Goal: Transaction & Acquisition: Book appointment/travel/reservation

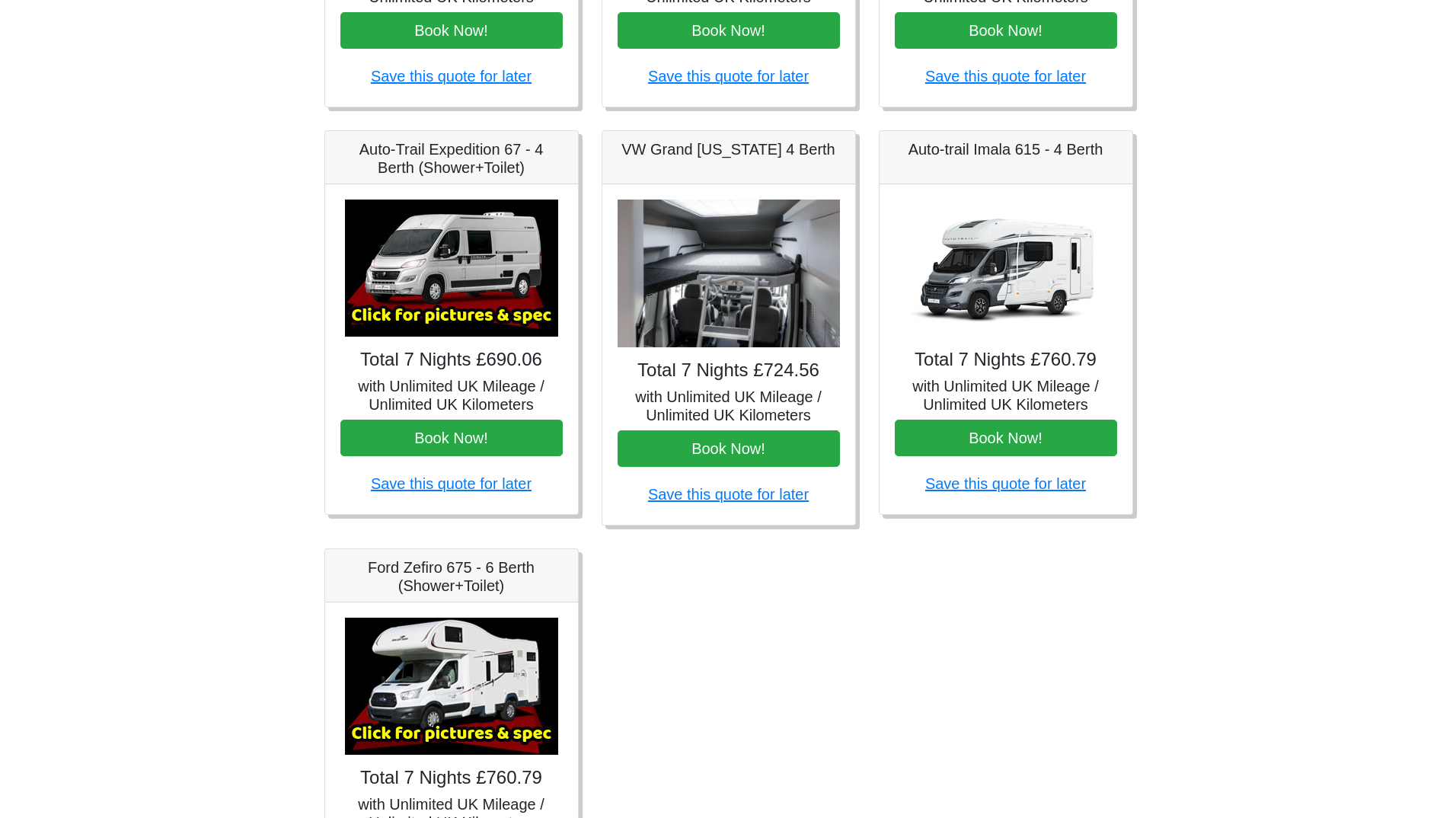
scroll to position [457, 0]
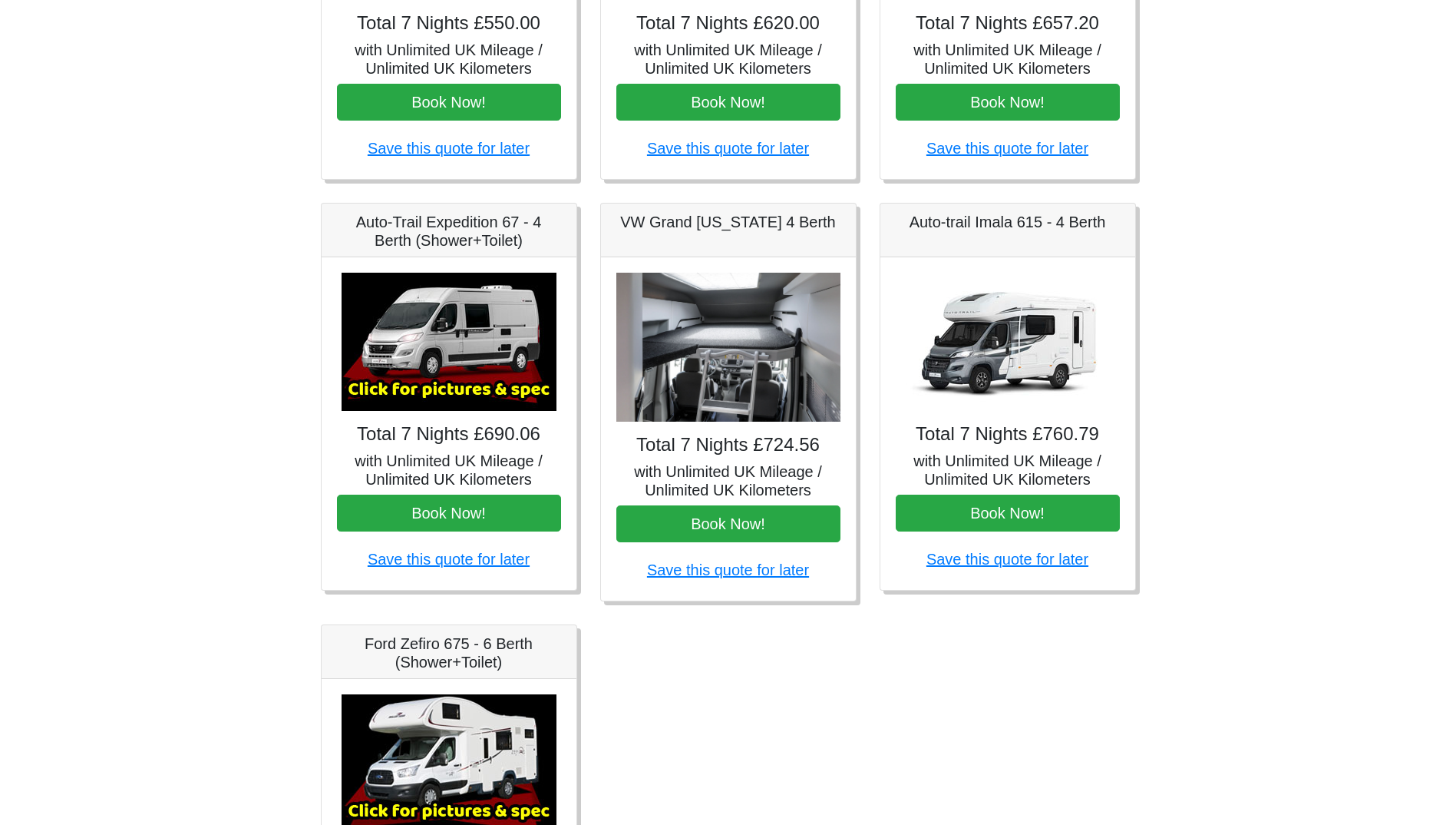
click at [433, 373] on img at bounding box center [449, 342] width 215 height 138
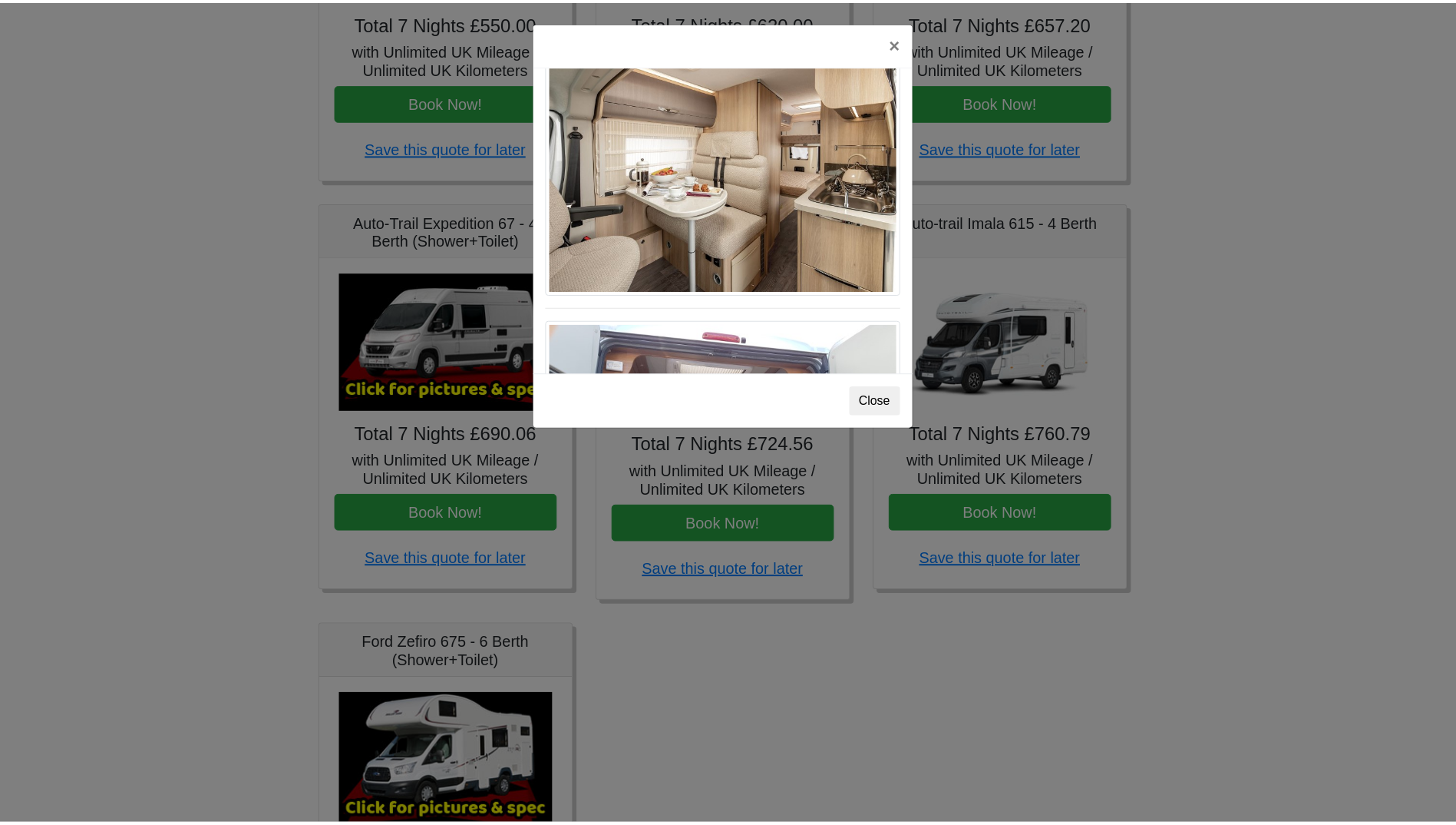
scroll to position [1236, 0]
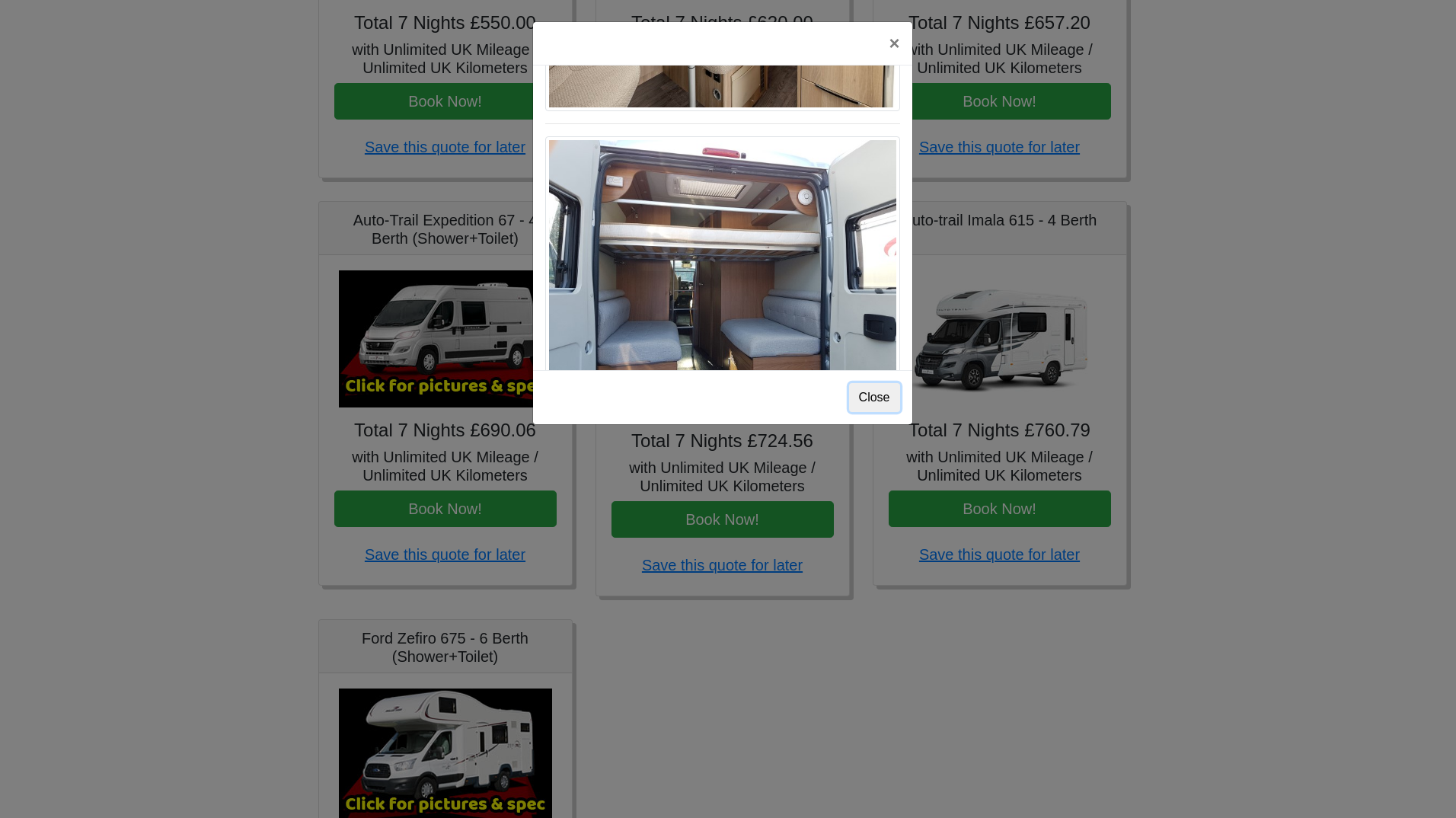
click at [884, 394] on button "Close" at bounding box center [874, 397] width 51 height 29
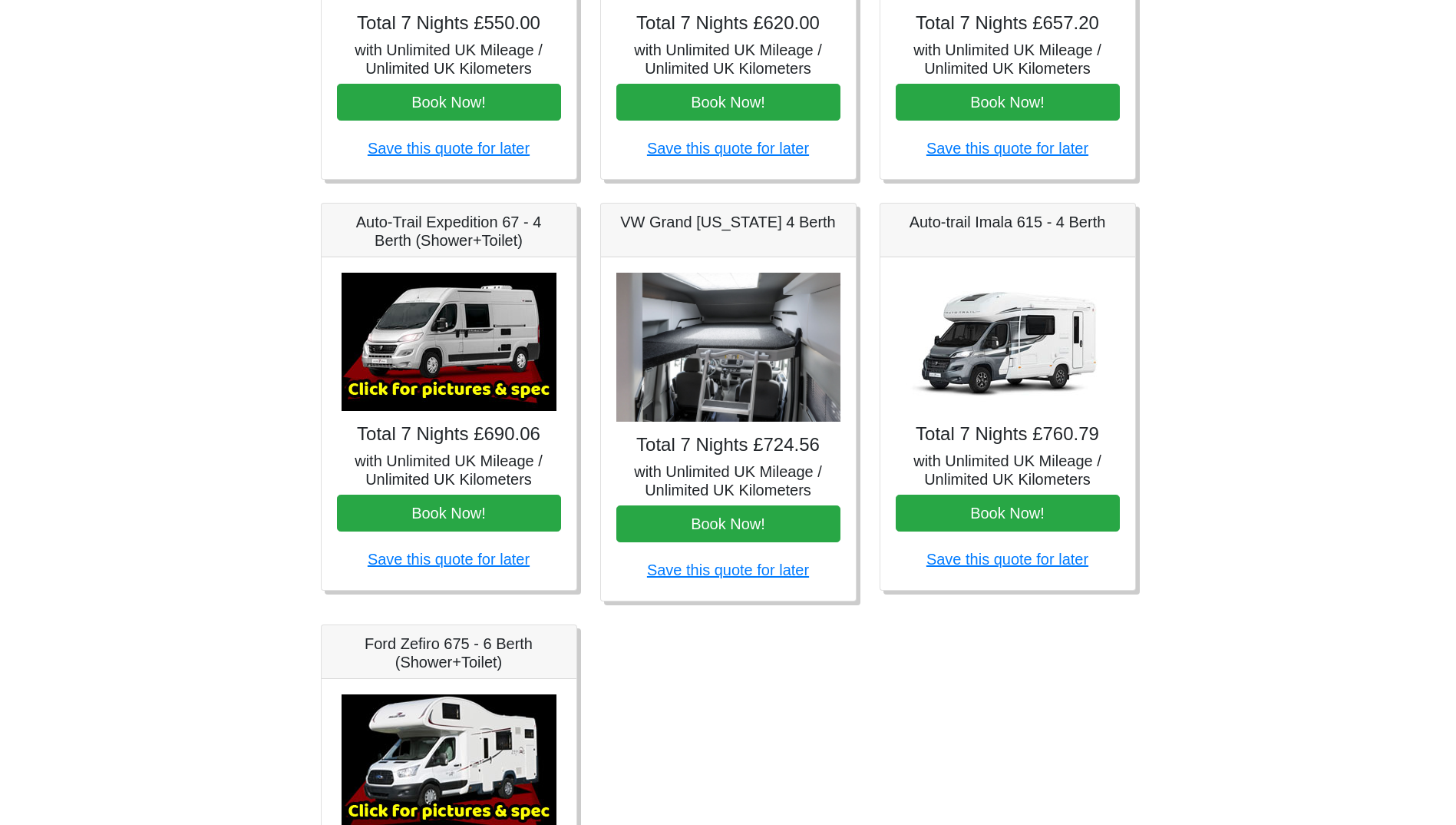
click at [972, 370] on img at bounding box center [1007, 342] width 215 height 138
click at [1031, 363] on img at bounding box center [1007, 342] width 215 height 138
click at [734, 364] on img at bounding box center [728, 348] width 224 height 149
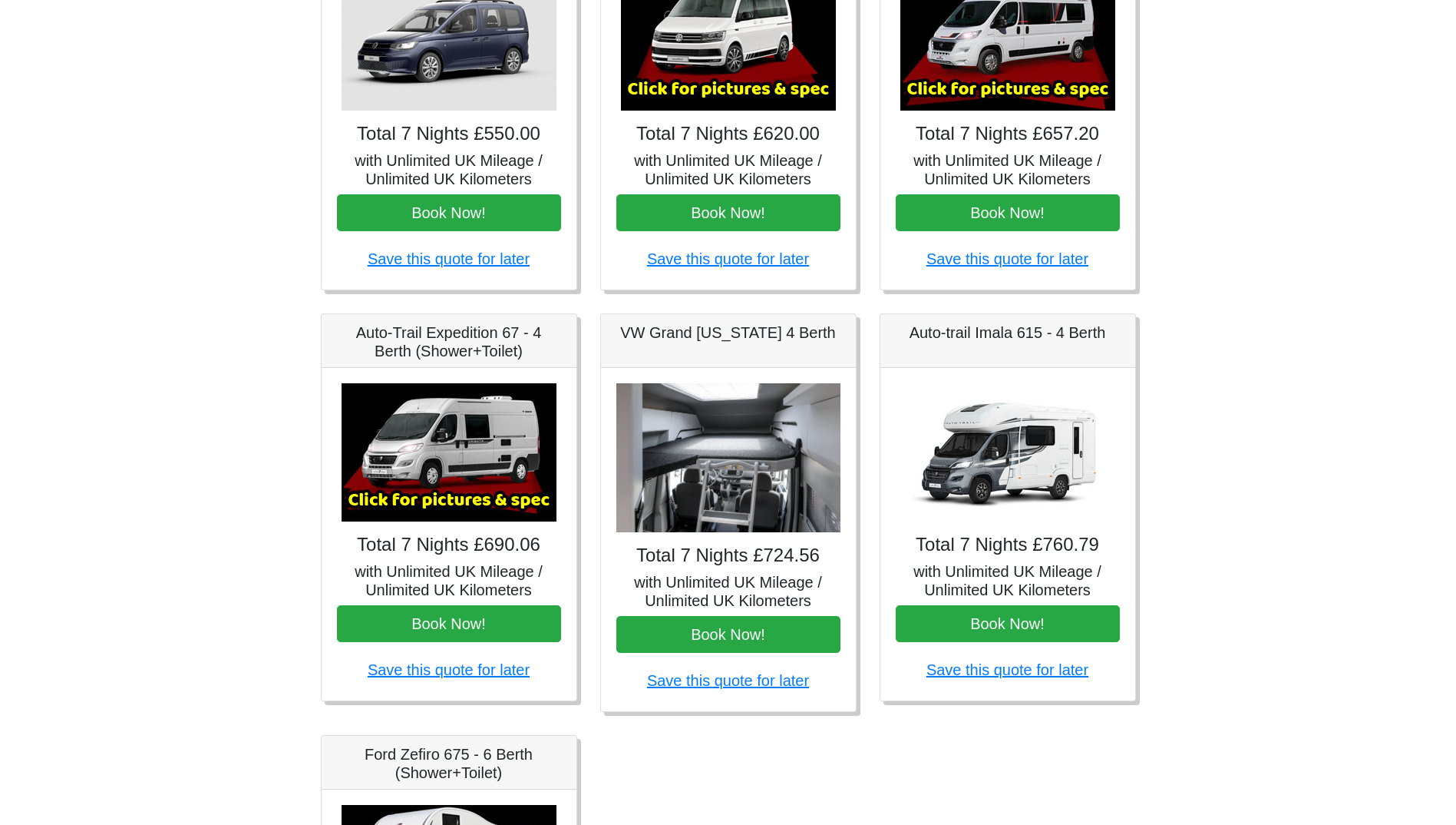
scroll to position [461, 0]
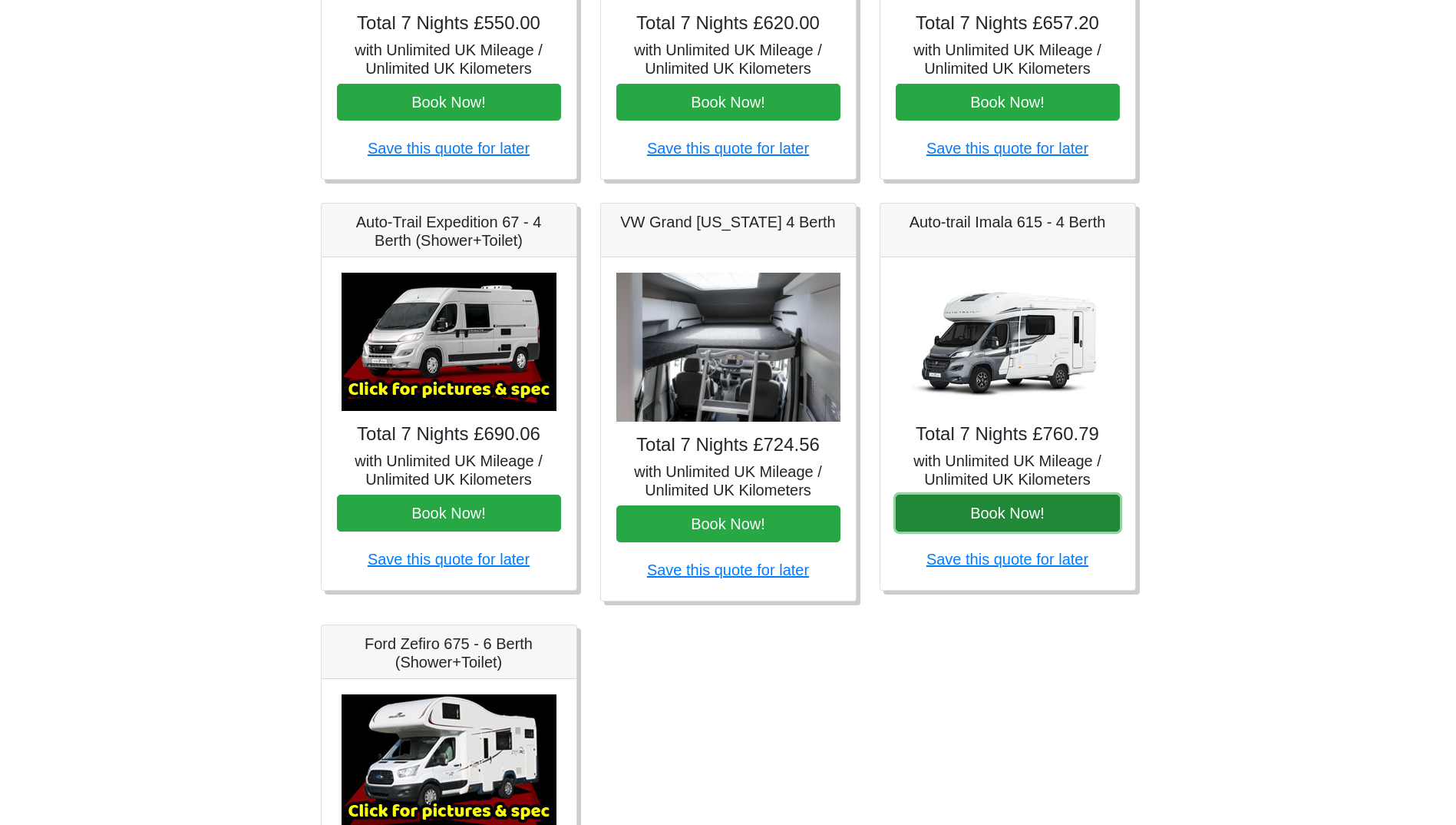
click at [1021, 516] on button "Book Now!" at bounding box center [1008, 513] width 224 height 37
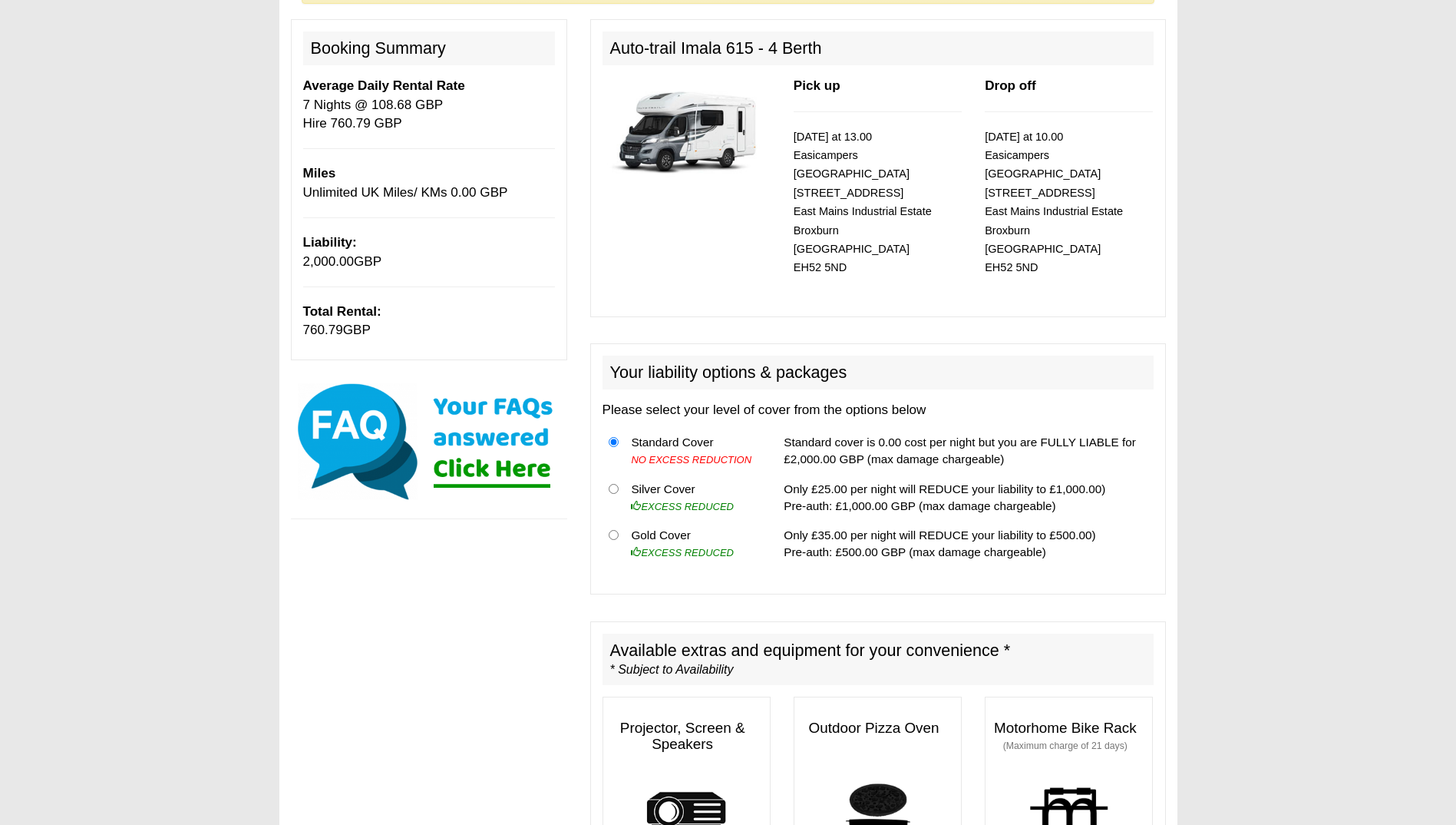
scroll to position [230, 0]
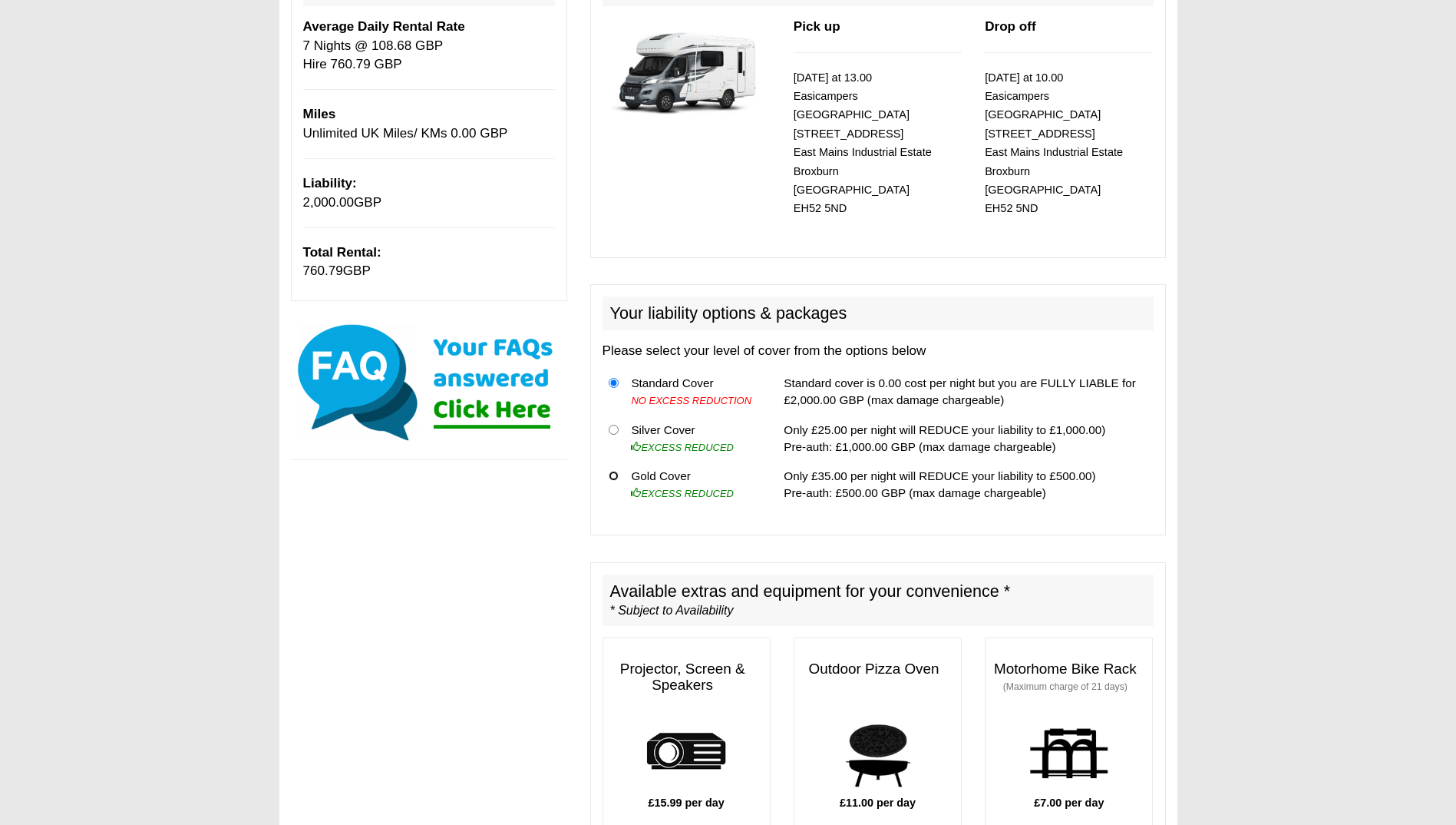
click at [612, 471] on input "radio" at bounding box center [613, 476] width 10 height 10
radio input "true"
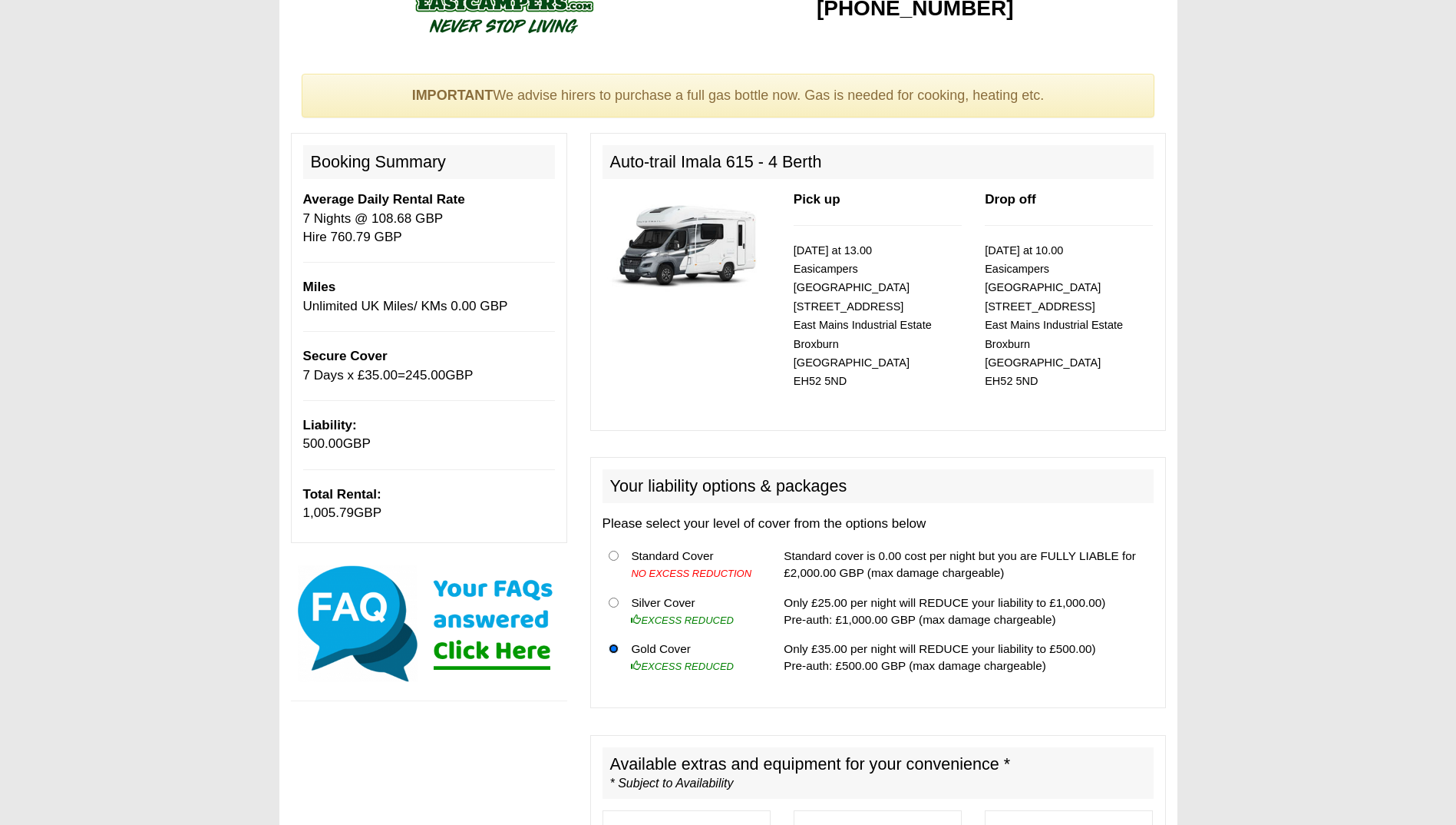
scroll to position [0, 0]
